Goal: Information Seeking & Learning: Learn about a topic

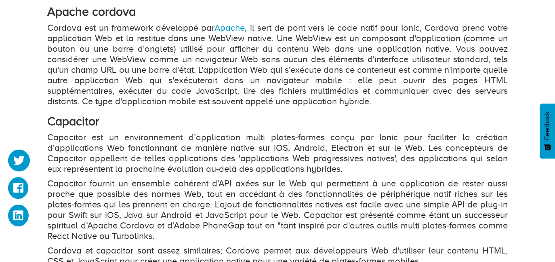
scroll to position [570, 0]
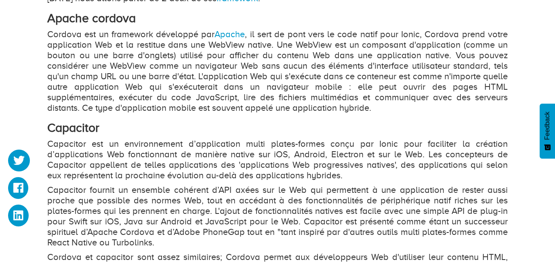
click at [253, 142] on p "Capacitor est un environnement d’application multi plates-formes conçu par Ioni…" at bounding box center [277, 160] width 461 height 42
click at [281, 144] on p "Capacitor est un environnement d’application multi plates-formes conçu par Ioni…" at bounding box center [277, 160] width 461 height 42
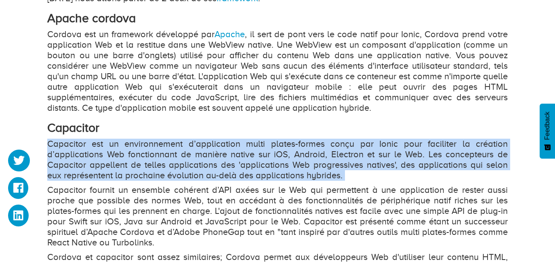
click at [281, 144] on p "Capacitor est un environnement d’application multi plates-formes conçu par Ioni…" at bounding box center [277, 160] width 461 height 42
click at [295, 144] on p "Capacitor est un environnement d’application multi plates-formes conçu par Ioni…" at bounding box center [277, 160] width 461 height 42
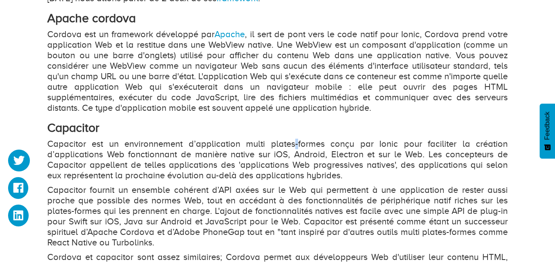
click at [295, 144] on p "Capacitor est un environnement d’application multi plates-formes conçu par Ioni…" at bounding box center [277, 160] width 461 height 42
drag, startPoint x: 325, startPoint y: 143, endPoint x: 271, endPoint y: 144, distance: 53.4
click at [271, 144] on p "Capacitor est un environnement d’application multi plates-formes conçu par Ioni…" at bounding box center [277, 160] width 461 height 42
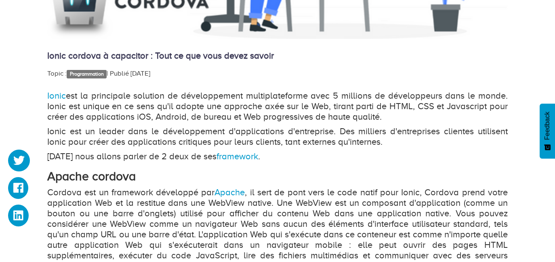
scroll to position [411, 0]
